Goal: Go to known website: Access a specific website the user already knows

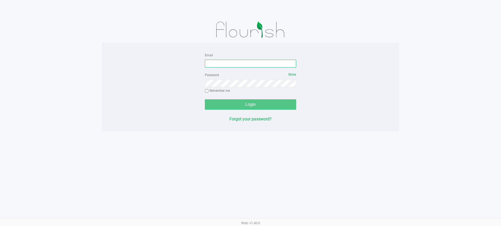
click at [224, 64] on input "Email" at bounding box center [250, 64] width 91 height 8
type input "[EMAIL_ADDRESS][DOMAIN_NAME]"
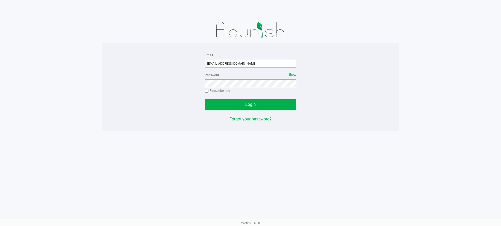
click at [205, 99] on button "Login" at bounding box center [250, 104] width 91 height 10
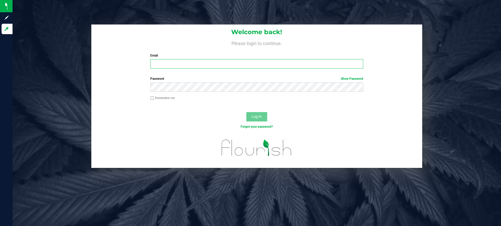
click at [175, 64] on input "Email" at bounding box center [256, 63] width 213 height 9
type input "[EMAIL_ADDRESS][DOMAIN_NAME]"
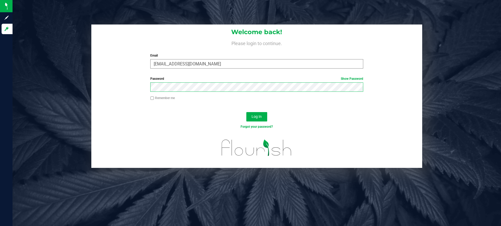
click at [246, 112] on button "Log In" at bounding box center [256, 116] width 21 height 9
